Goal: Transaction & Acquisition: Download file/media

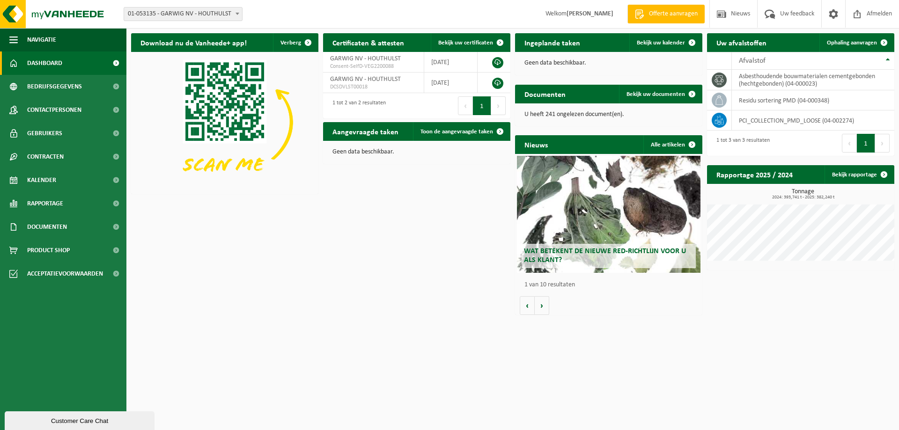
click at [289, 336] on html "Vestiging: 01-053135 - GARWIG NV - HOUTHULST 01-053135 - GARWIG NV - HOUTHULST …" at bounding box center [449, 215] width 899 height 430
click at [229, 289] on div "Download nu de Vanheede+ app! Verberg Certificaten & attesten Bekijk uw certifi…" at bounding box center [513, 174] width 768 height 291
click at [58, 223] on span "Documenten" at bounding box center [47, 226] width 40 height 23
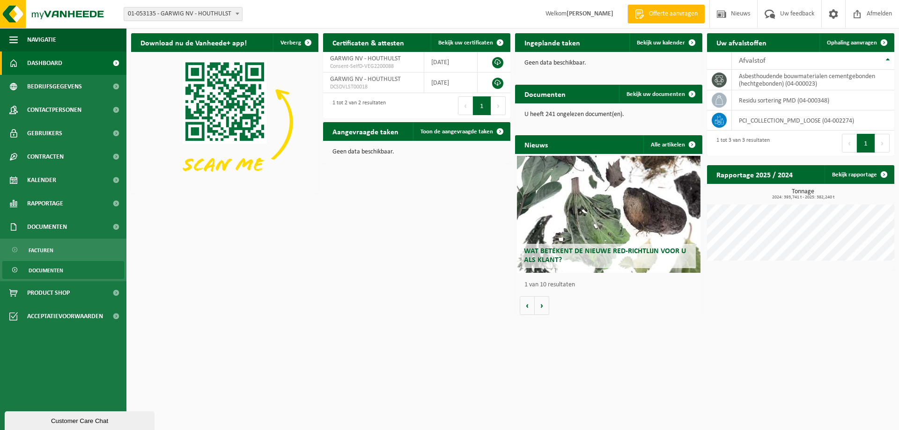
click at [47, 271] on span "Documenten" at bounding box center [46, 271] width 35 height 18
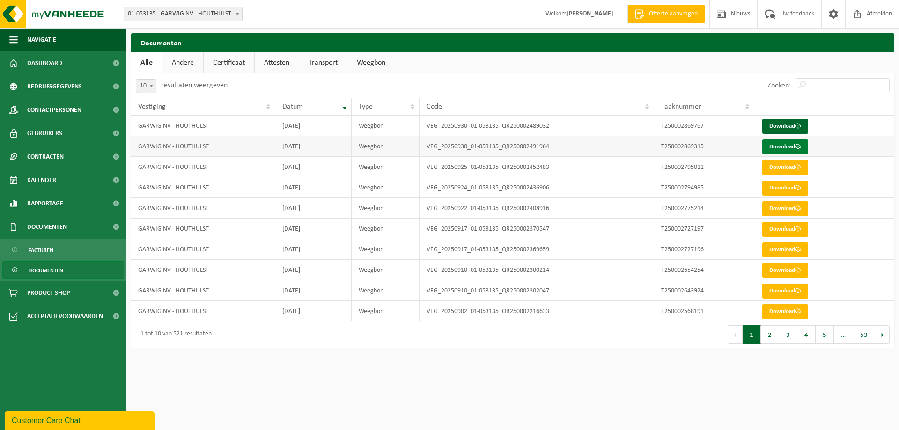
click at [783, 149] on link "Download" at bounding box center [785, 146] width 46 height 15
click at [788, 127] on link "Download" at bounding box center [785, 126] width 46 height 15
